Goal: Information Seeking & Learning: Stay updated

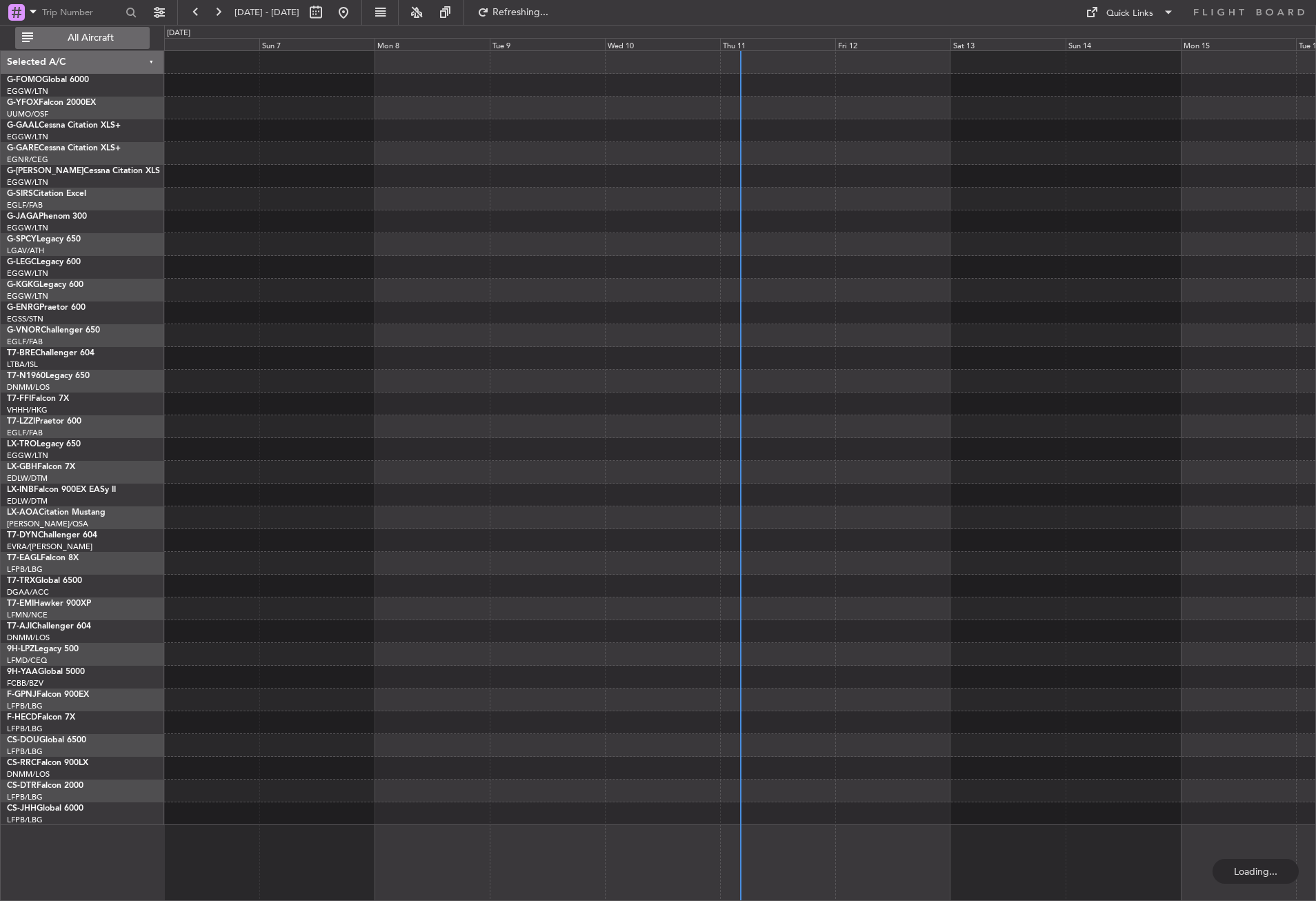
click at [102, 40] on span "All Aircraft" at bounding box center [90, 38] width 110 height 10
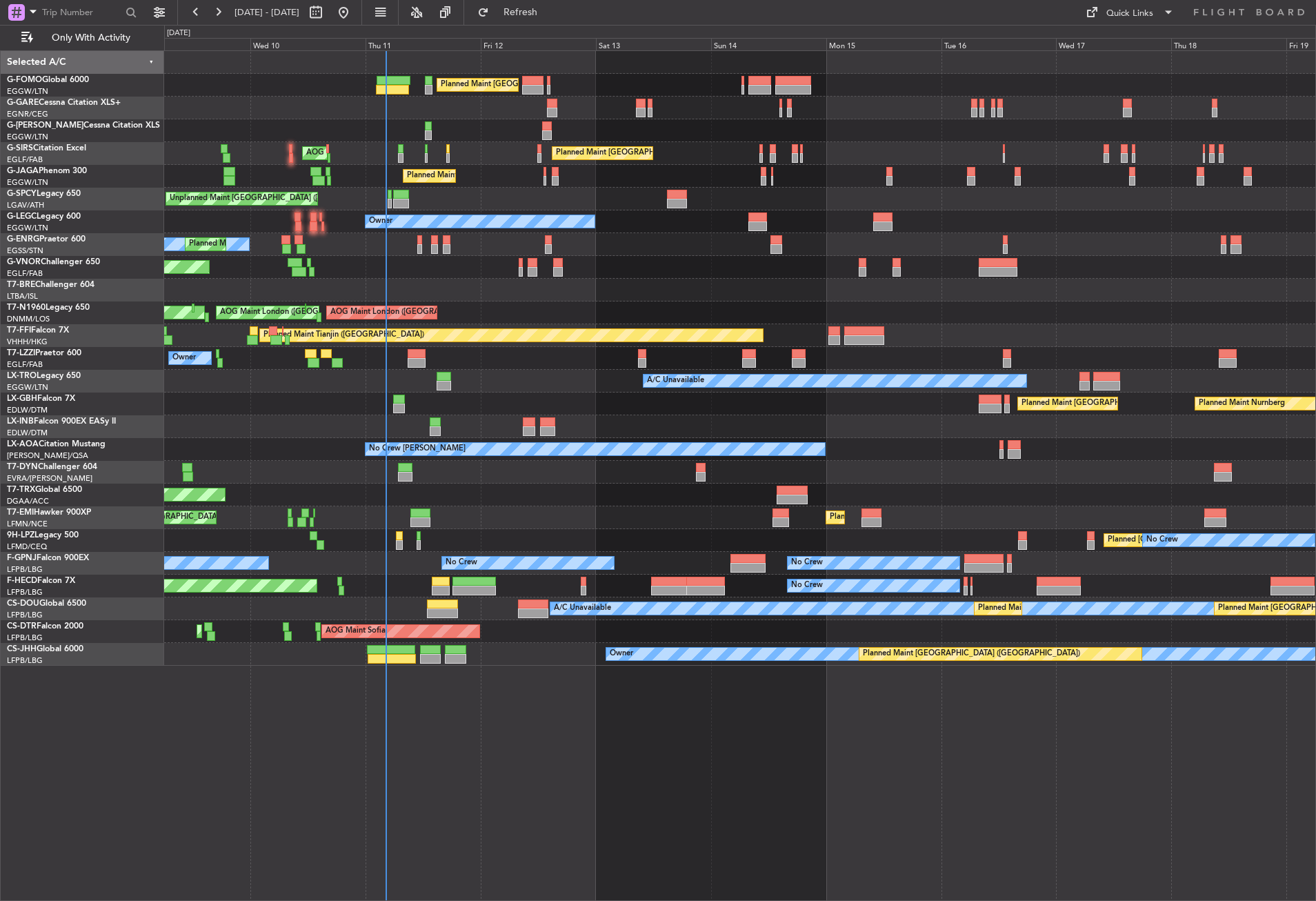
click at [496, 696] on div "Planned Maint [GEOGRAPHIC_DATA] ([GEOGRAPHIC_DATA]) Unplanned Maint [PERSON_NAM…" at bounding box center [740, 476] width 1152 height 851
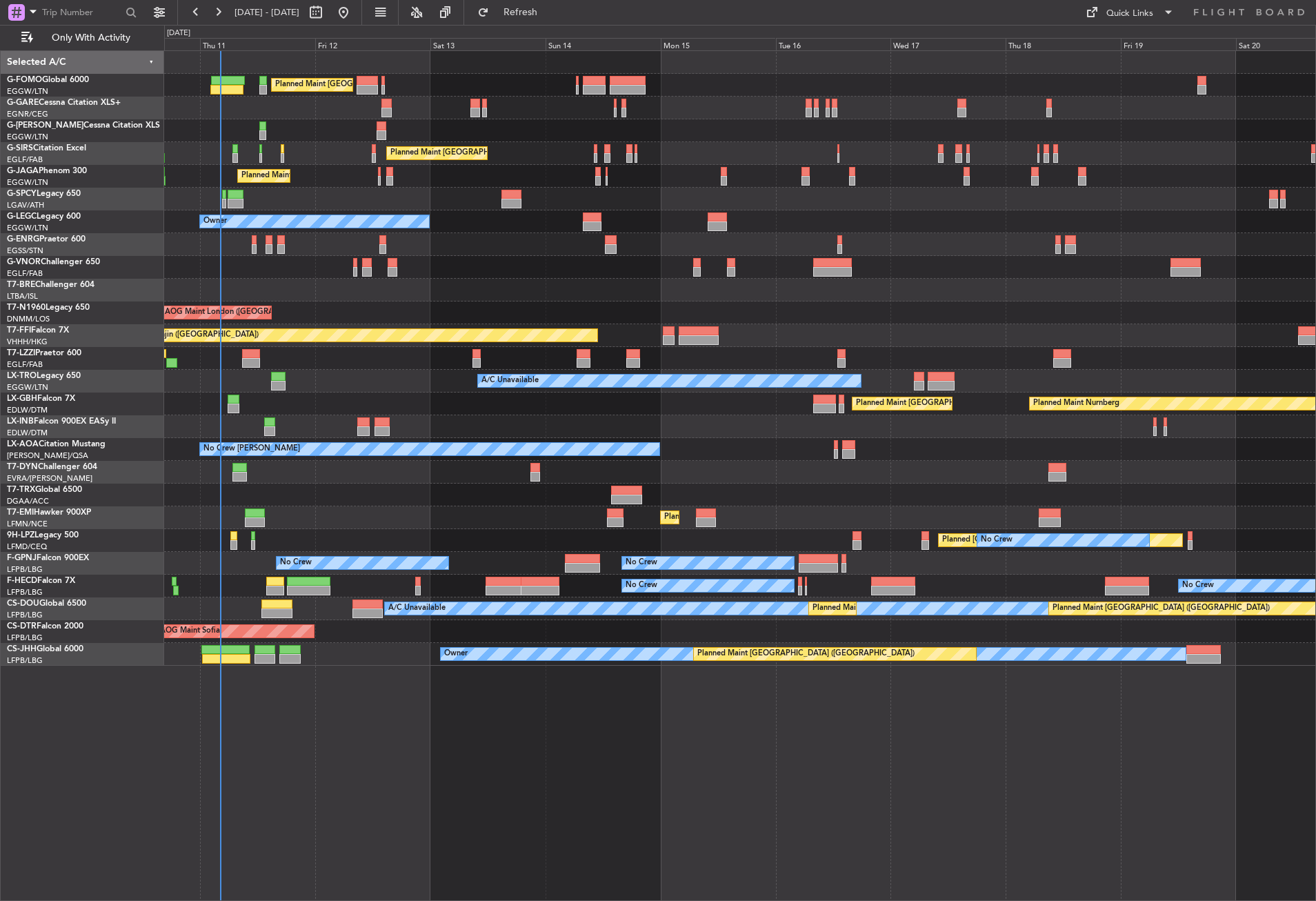
click at [548, 769] on div "Planned Maint [GEOGRAPHIC_DATA] ([GEOGRAPHIC_DATA]) Unplanned Maint [PERSON_NAM…" at bounding box center [740, 476] width 1152 height 851
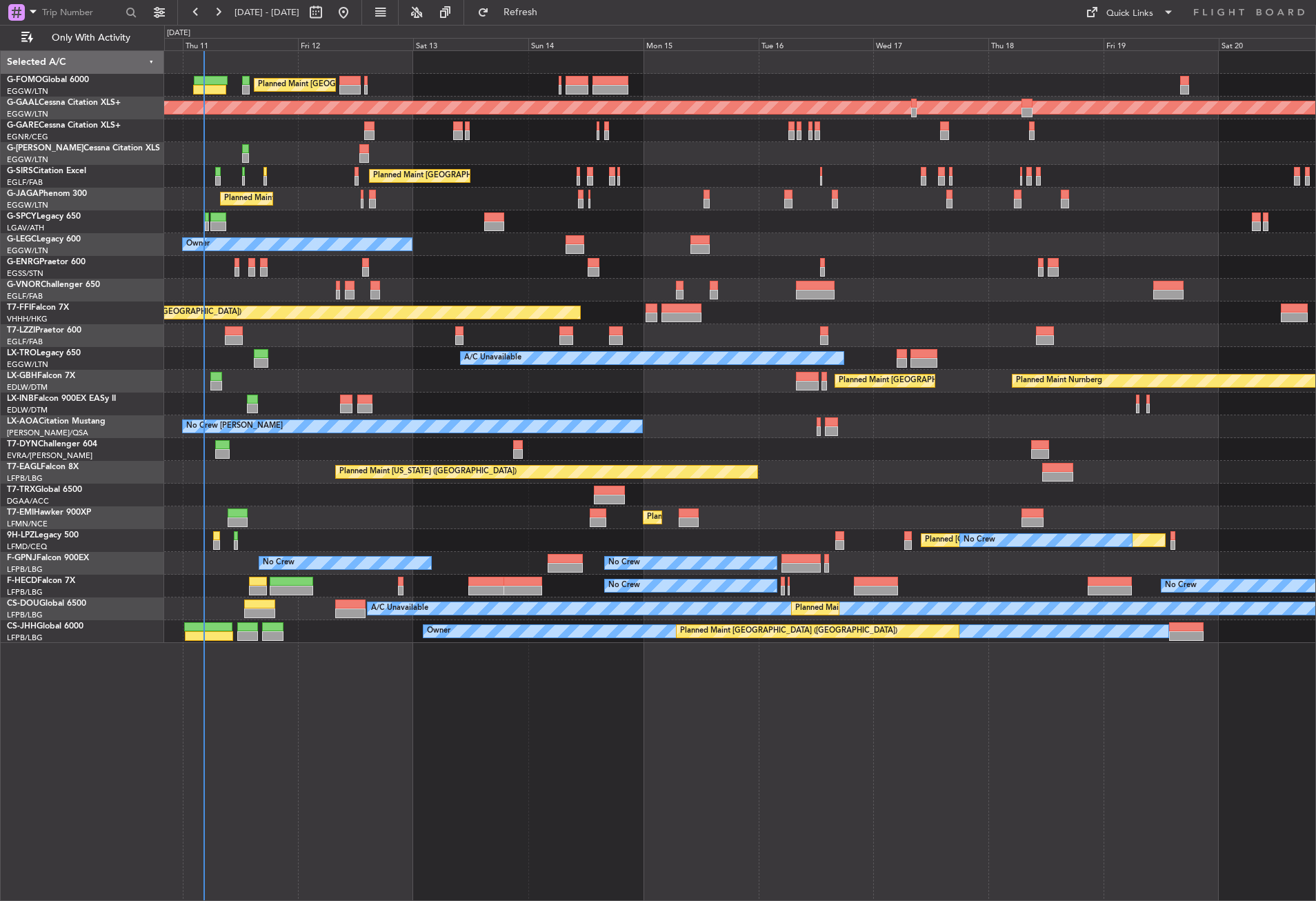
click at [318, 178] on div "Planned Maint [GEOGRAPHIC_DATA] ([GEOGRAPHIC_DATA]) AOG Maint [PERSON_NAME]" at bounding box center [740, 177] width 1152 height 23
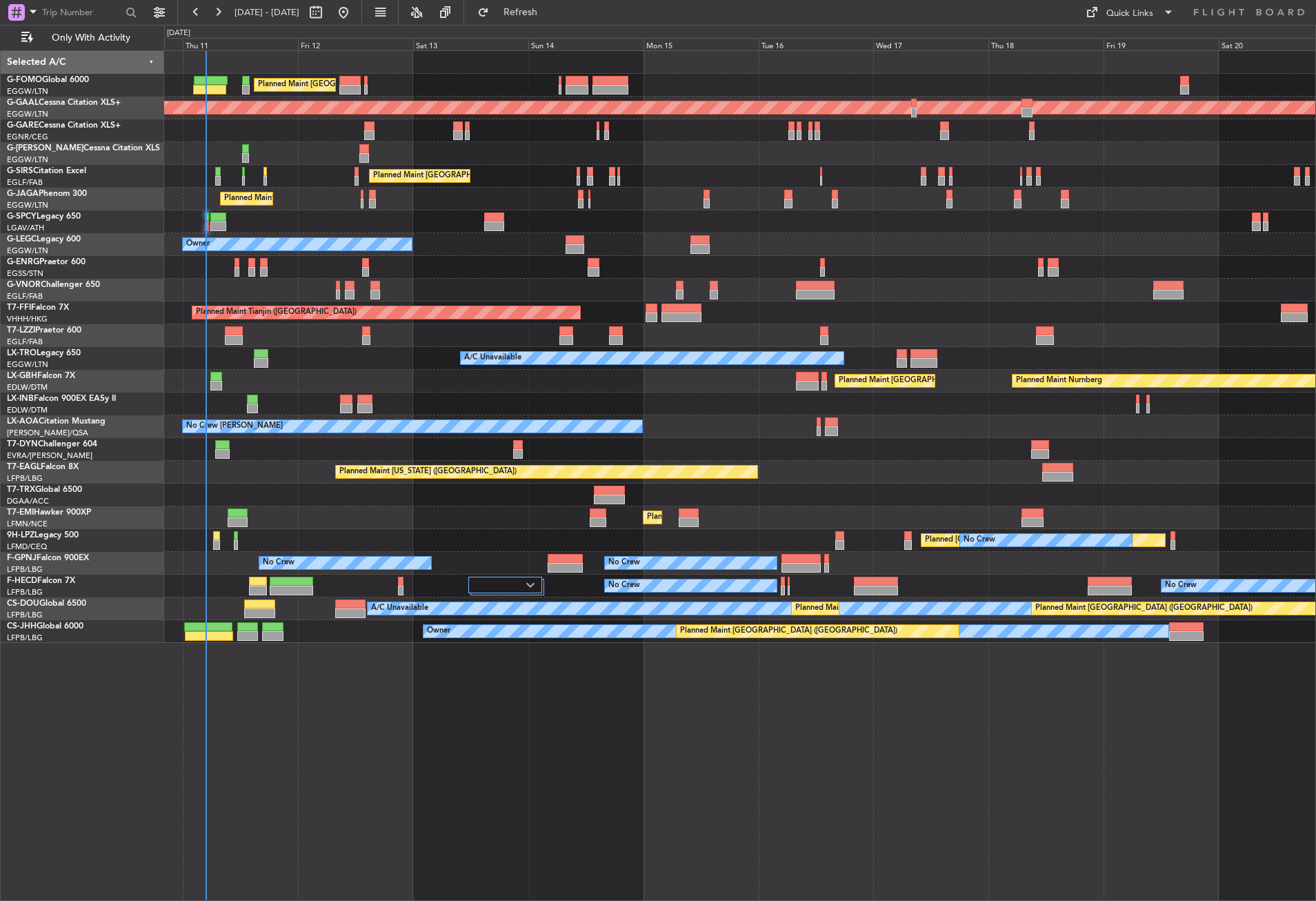
click at [525, 24] on fb-refresh-button "Refresh" at bounding box center [512, 12] width 97 height 25
click at [525, 19] on button "Refresh" at bounding box center [512, 12] width 83 height 22
click at [294, 161] on div at bounding box center [740, 154] width 1152 height 23
